Goal: Information Seeking & Learning: Learn about a topic

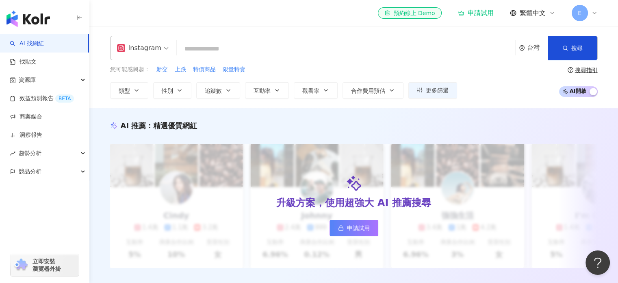
click at [217, 49] on input "search" at bounding box center [346, 48] width 332 height 15
click at [133, 91] on icon "button" at bounding box center [136, 90] width 7 height 7
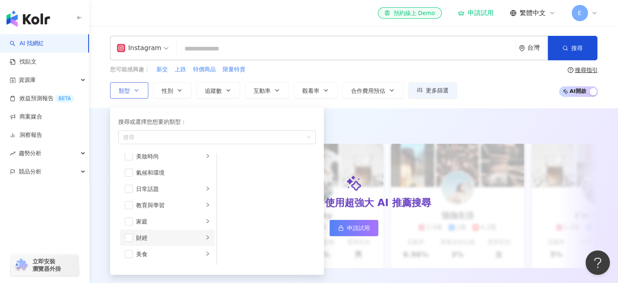
scroll to position [41, 0]
click at [157, 233] on div "美食" at bounding box center [169, 235] width 67 height 9
click at [130, 237] on span "button" at bounding box center [129, 236] width 8 height 8
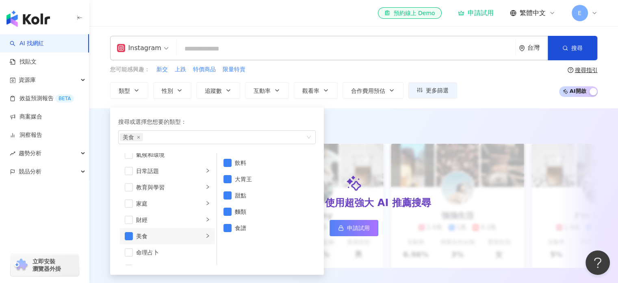
click at [353, 110] on div "AI 推薦 ： 精選優質網紅 升級方案，使用超強大 AI 推薦搜尋 申請試用 Cindy 1.4萬 1.1萬 3.2萬 互動率 5% 商業合作比例 10% 受…" at bounding box center [353, 202] width 529 height 189
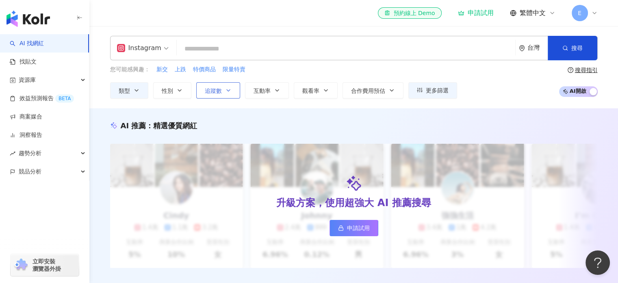
click at [215, 87] on span "追蹤數" at bounding box center [213, 90] width 17 height 7
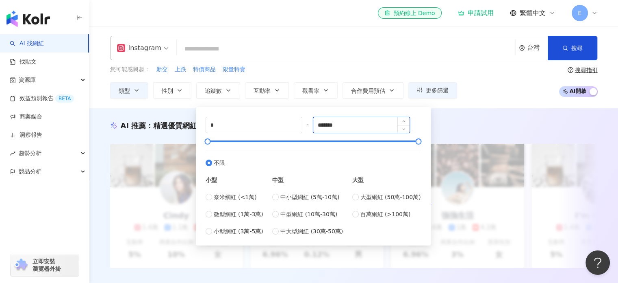
drag, startPoint x: 348, startPoint y: 124, endPoint x: 318, endPoint y: 126, distance: 29.4
click at [318, 126] on input "*******" at bounding box center [361, 124] width 96 height 15
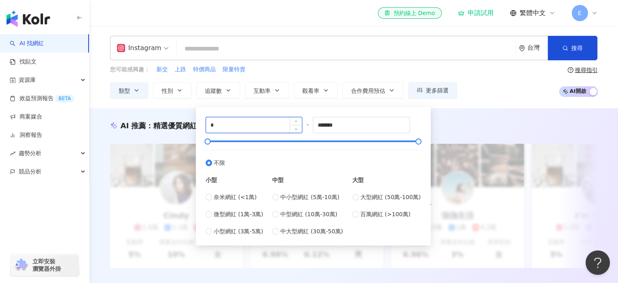
click at [249, 128] on input "*" at bounding box center [254, 124] width 96 height 15
type input "****"
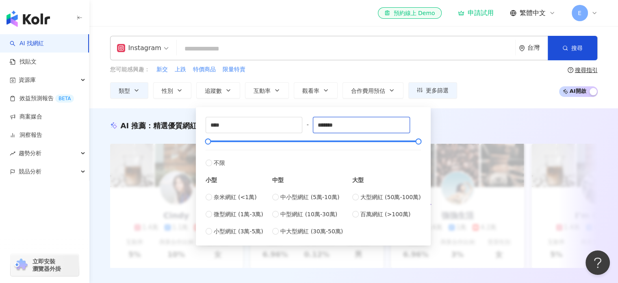
drag, startPoint x: 354, startPoint y: 128, endPoint x: 285, endPoint y: 136, distance: 70.4
click at [285, 136] on div "**** - ******* 不限 小型 奈米網紅 (<1萬) 微型網紅 (1萬-3萬) 小型網紅 (3萬-5萬) 中型 中小型網紅 (5萬-10萬) 中型網…" at bounding box center [313, 176] width 215 height 119
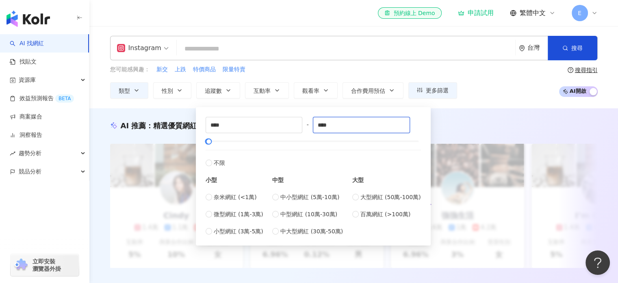
type input "****"
click at [460, 109] on div "AI 推薦 ： 精選優質網紅 升級方案，使用超強大 AI 推薦搜尋 申請試用 Cindy 1.4萬 1.1萬 3.2萬 互動率 5% 商業合作比例 10% 受…" at bounding box center [353, 202] width 529 height 189
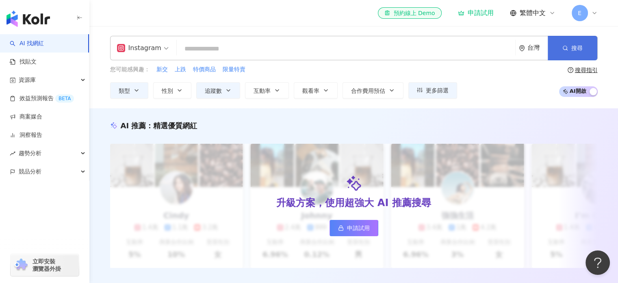
click at [581, 46] on span "搜尋" at bounding box center [577, 48] width 11 height 7
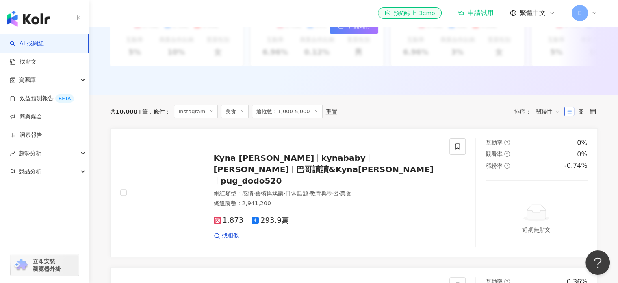
scroll to position [220, 0]
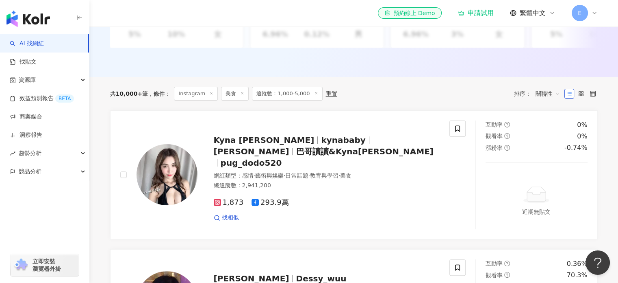
click at [326, 96] on div "重置" at bounding box center [331, 93] width 11 height 7
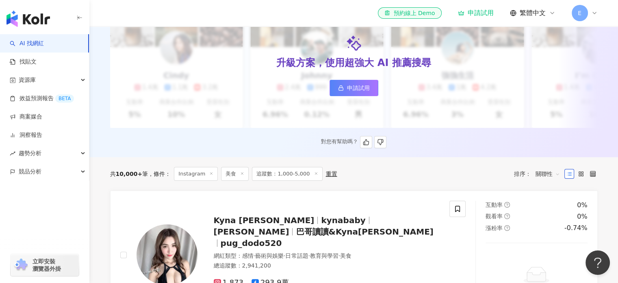
scroll to position [203, 0]
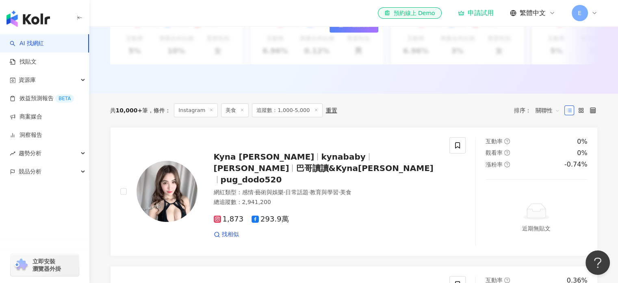
click at [555, 113] on span "關聯性" at bounding box center [548, 110] width 24 height 13
click at [553, 171] on div "互動率" at bounding box center [547, 174] width 20 height 9
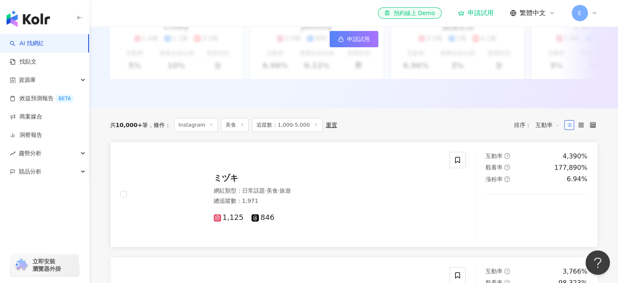
scroll to position [203, 0]
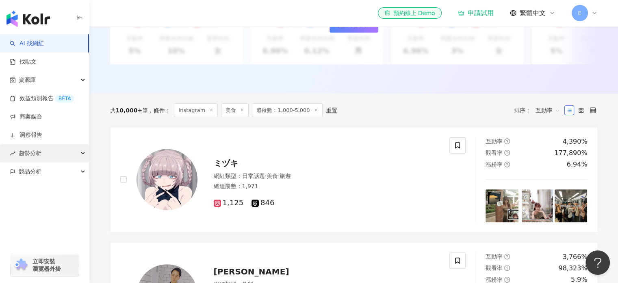
click at [72, 156] on div "趨勢分析" at bounding box center [44, 153] width 89 height 18
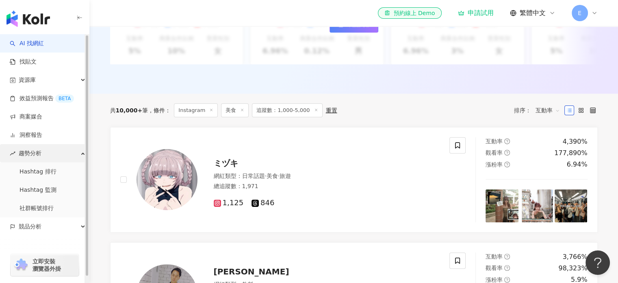
click at [72, 154] on div "趨勢分析" at bounding box center [44, 153] width 89 height 18
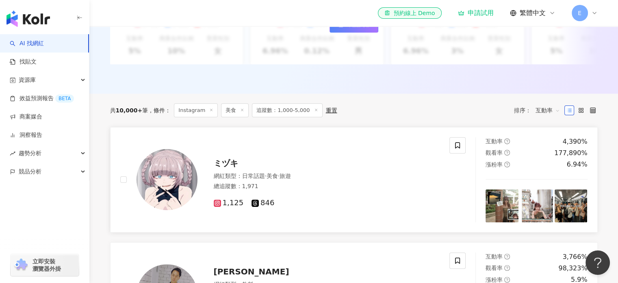
click at [411, 161] on div "ミヅキ 網紅類型 ： 日常話題 · 美食 · 旅遊 總追蹤數 ： 1,971 1,125 846" at bounding box center [319, 179] width 243 height 57
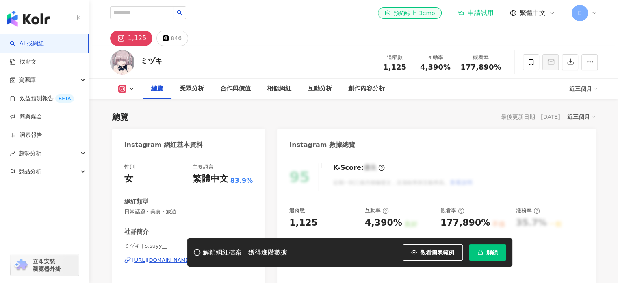
scroll to position [163, 0]
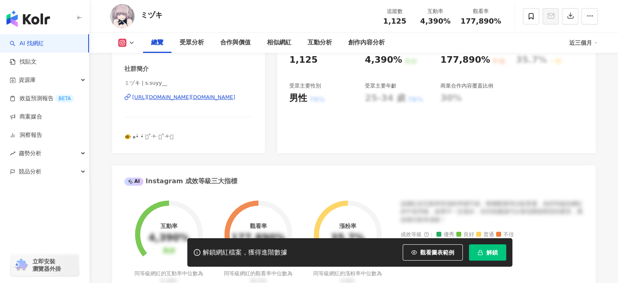
click at [201, 99] on div "https://www.instagram.com/s.suyy__/" at bounding box center [184, 96] width 103 height 7
